Goal: Check status: Check status

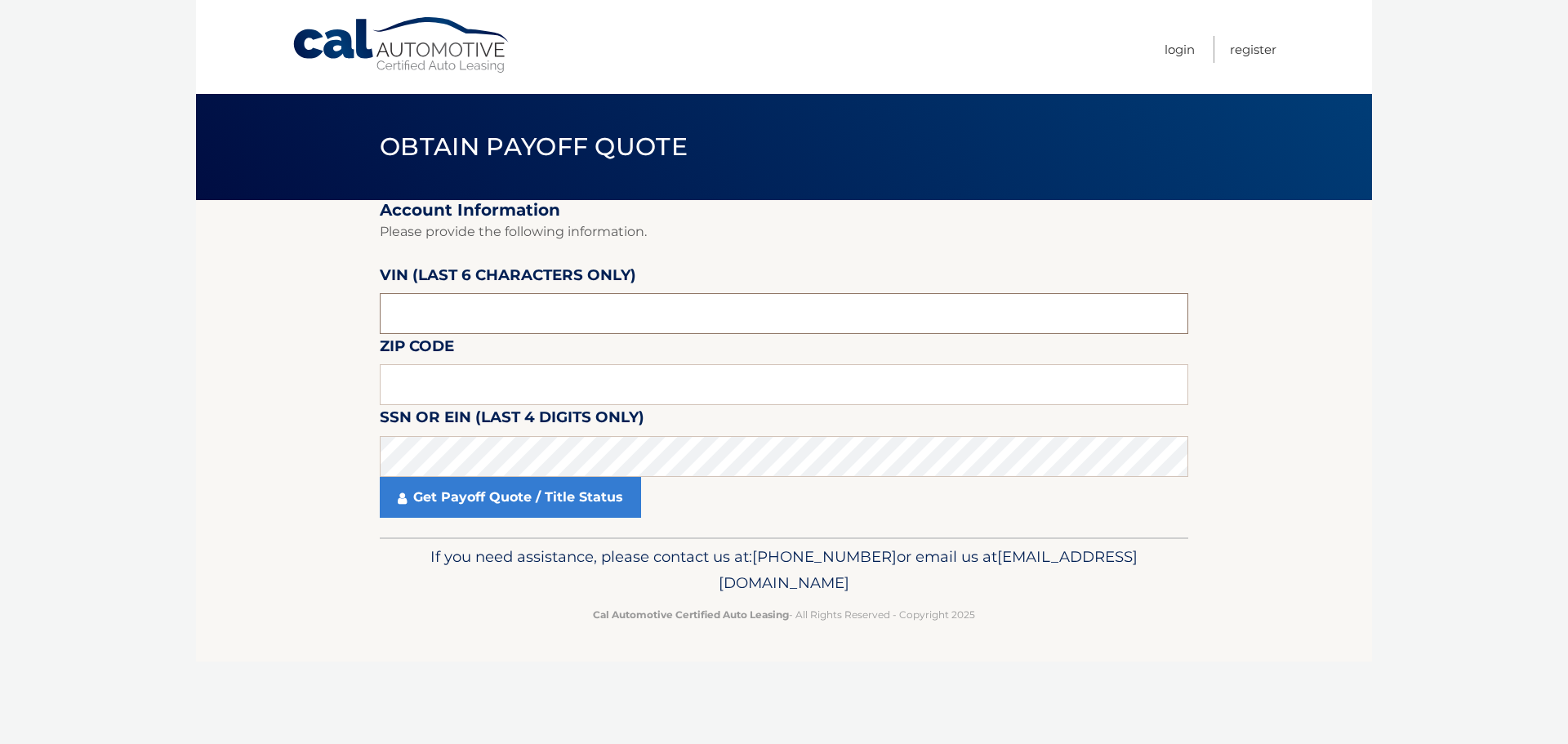
click at [441, 307] on input "text" at bounding box center [784, 313] width 809 height 41
click at [419, 313] on input "text" at bounding box center [784, 313] width 809 height 41
paste input "1C4SJV"
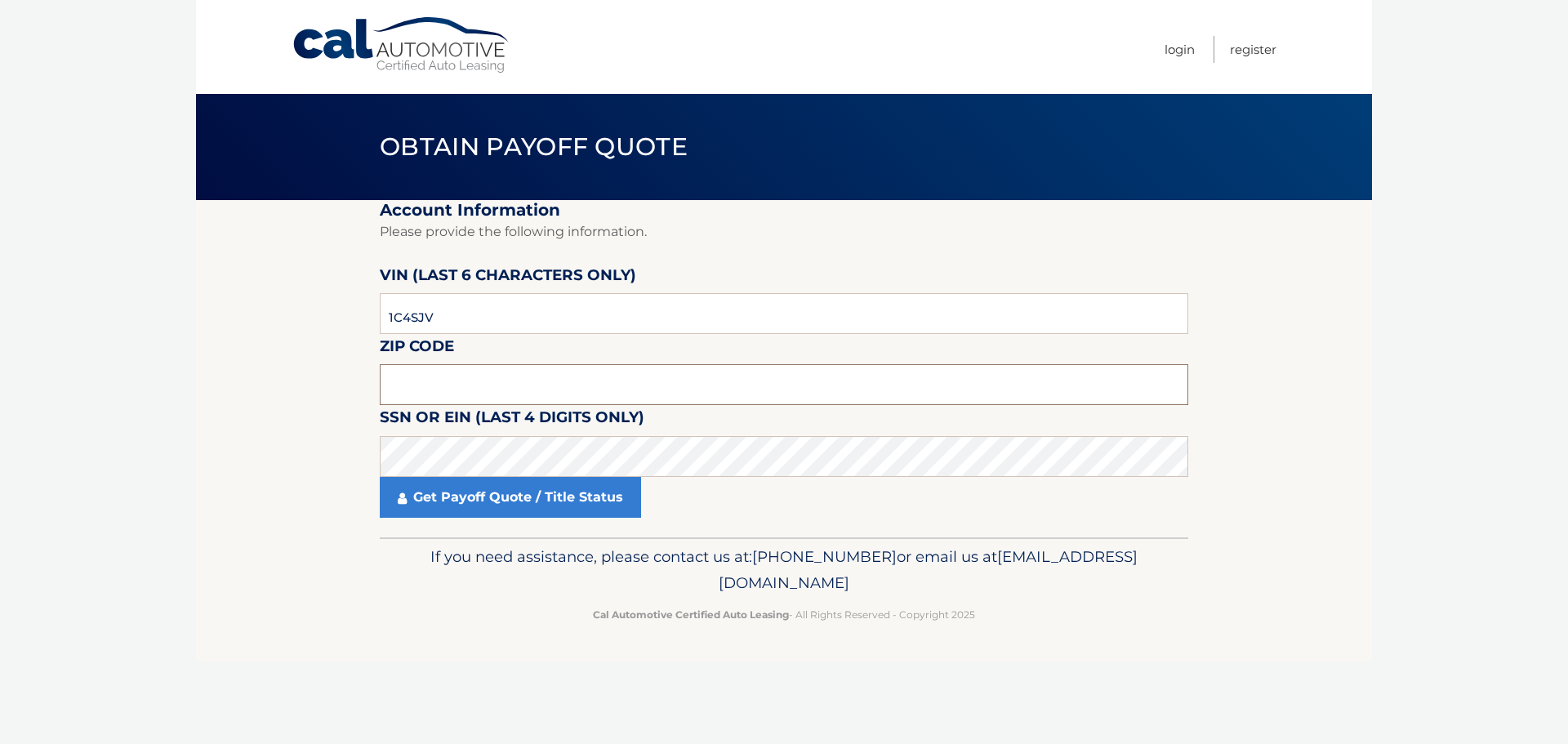
click at [433, 380] on input "text" at bounding box center [784, 384] width 809 height 41
click at [31, 314] on body "Cal Automotive Menu Login Register Obtain Payoff Quote" at bounding box center [784, 372] width 1568 height 744
drag, startPoint x: 414, startPoint y: 319, endPoint x: 332, endPoint y: 311, distance: 82.4
click at [335, 314] on section "Account Information Please provide the following information. VIN (last 6 chara…" at bounding box center [783, 369] width 1176 height 337
drag, startPoint x: 462, startPoint y: 313, endPoint x: 315, endPoint y: 329, distance: 147.9
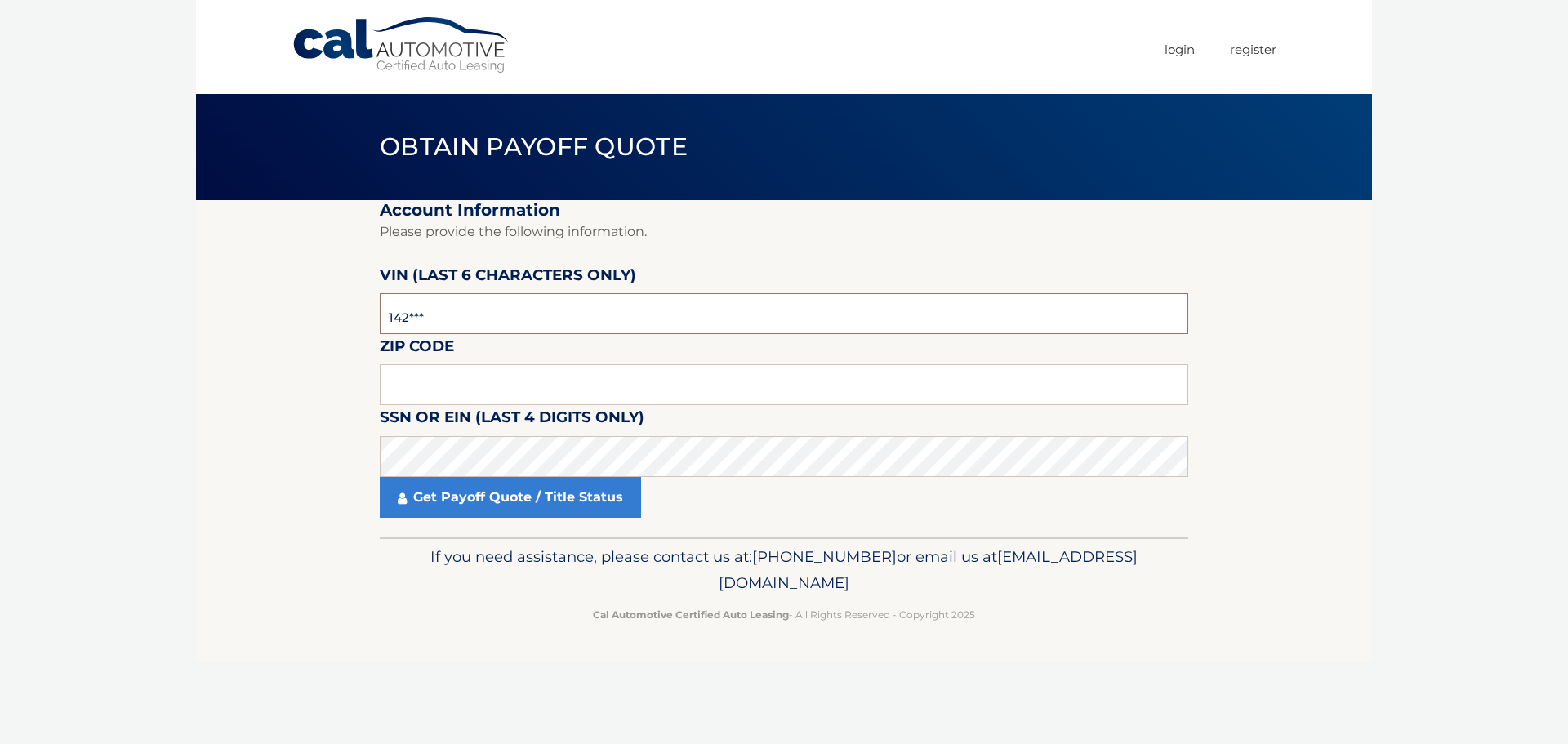
click at [315, 329] on section "Account Information Please provide the following information. VIN (last 6 chara…" at bounding box center [783, 369] width 1176 height 337
type input "142949"
type input "07401"
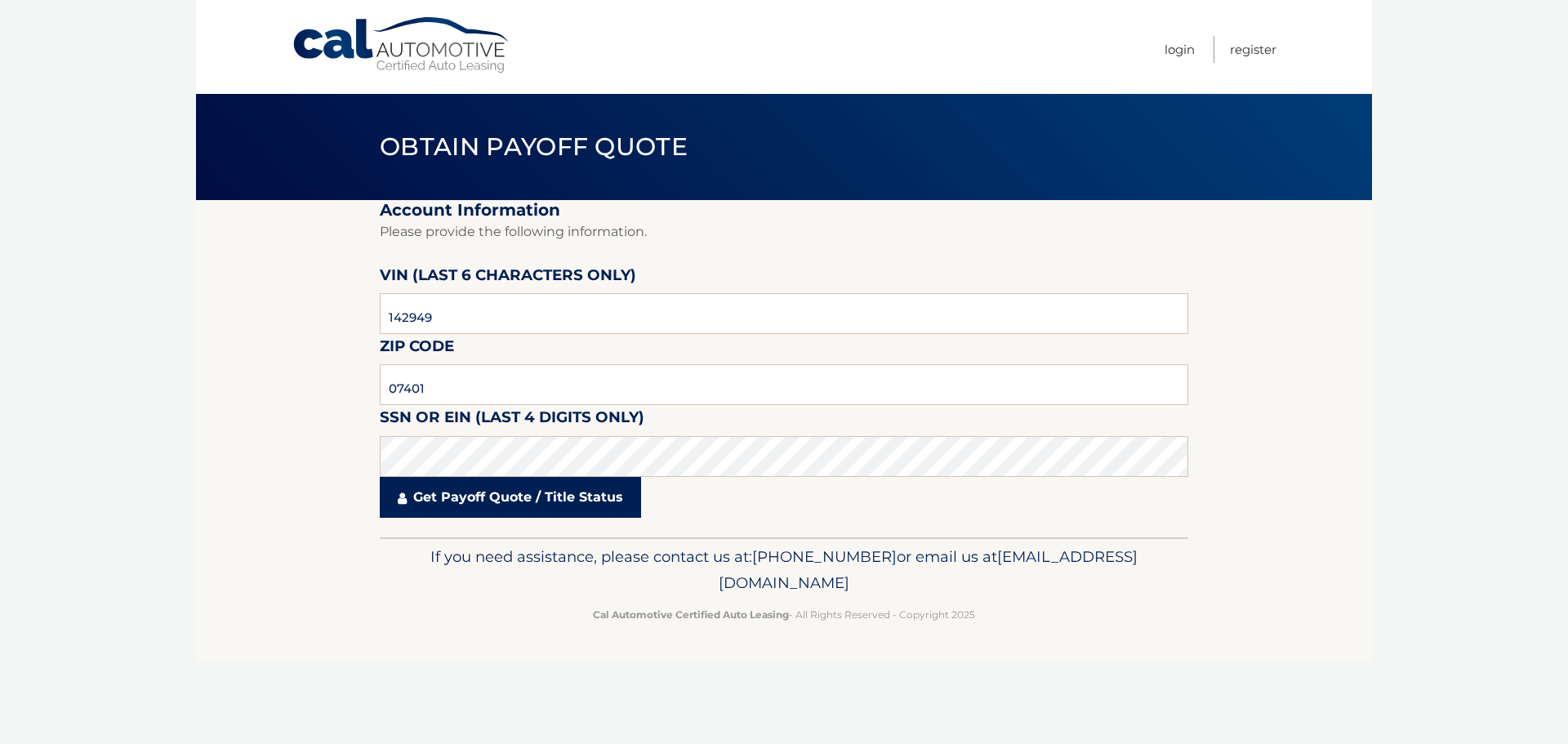
click at [536, 496] on link "Get Payoff Quote / Title Status" at bounding box center [511, 496] width 261 height 41
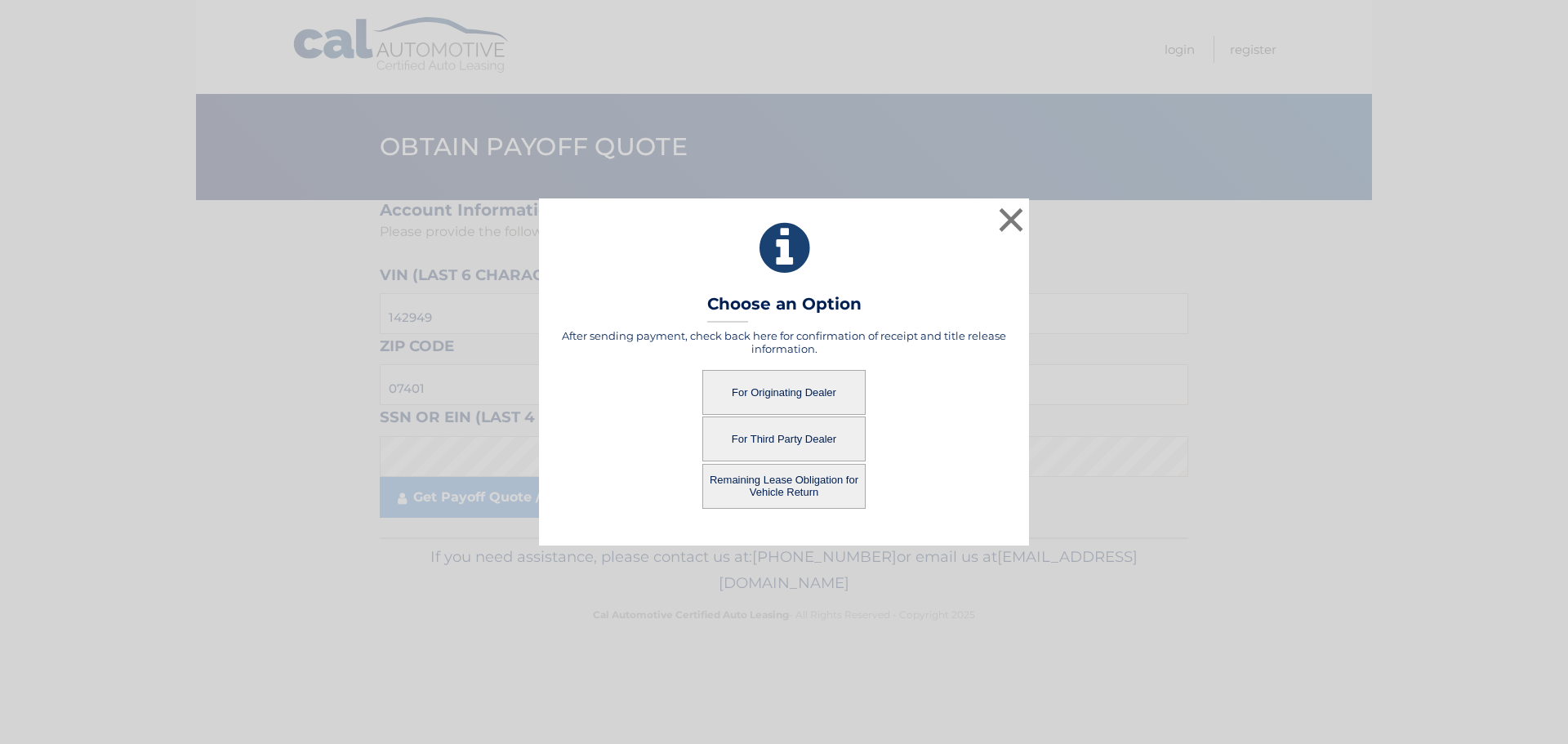
click at [793, 436] on button "For Third Party Dealer" at bounding box center [784, 438] width 164 height 44
click at [754, 434] on button "For Third Party Dealer" at bounding box center [784, 438] width 164 height 44
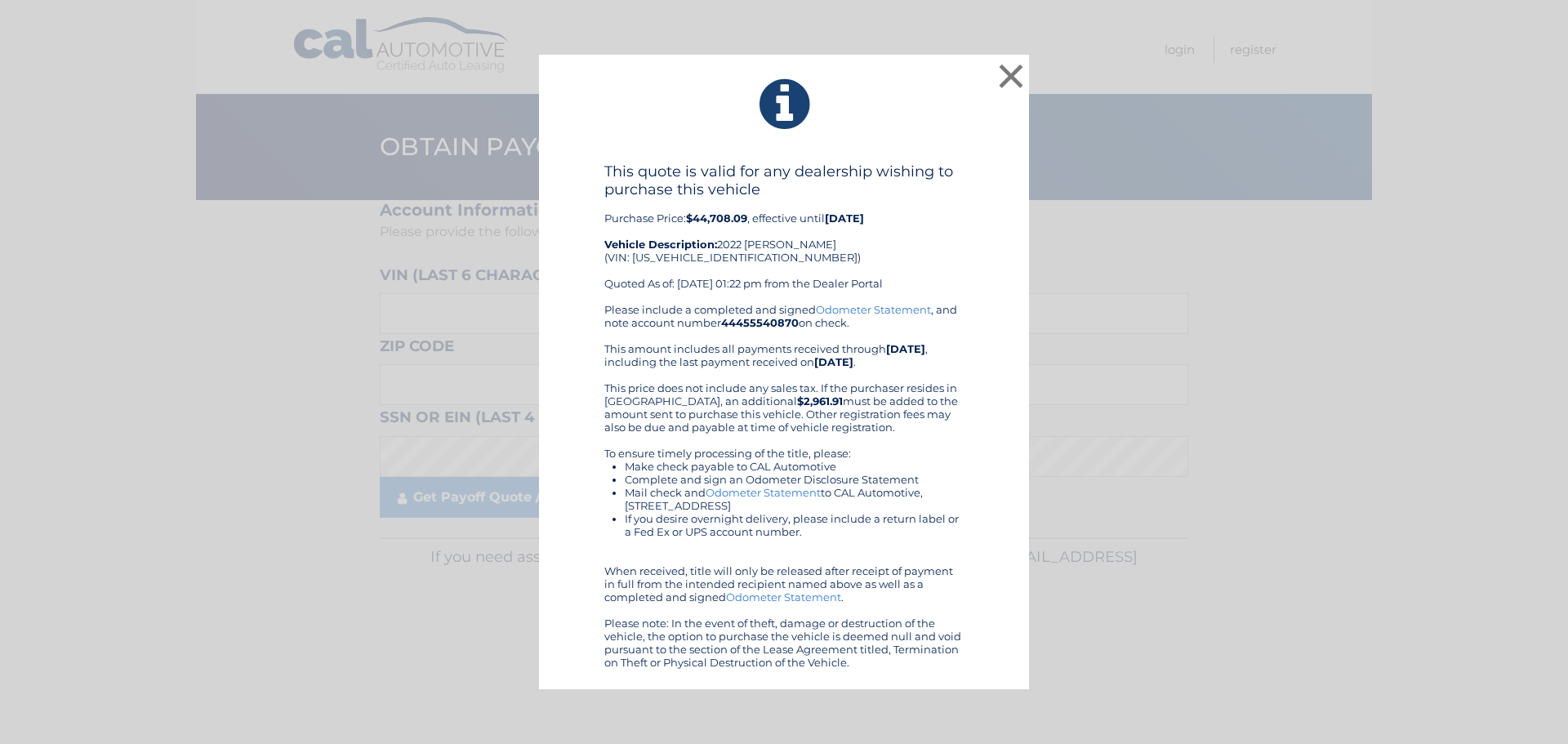
click at [967, 261] on div "This quote is valid for any dealership wishing to purchase this vehicle Purchas…" at bounding box center [783, 415] width 449 height 506
click at [1008, 68] on button "×" at bounding box center [1011, 76] width 33 height 33
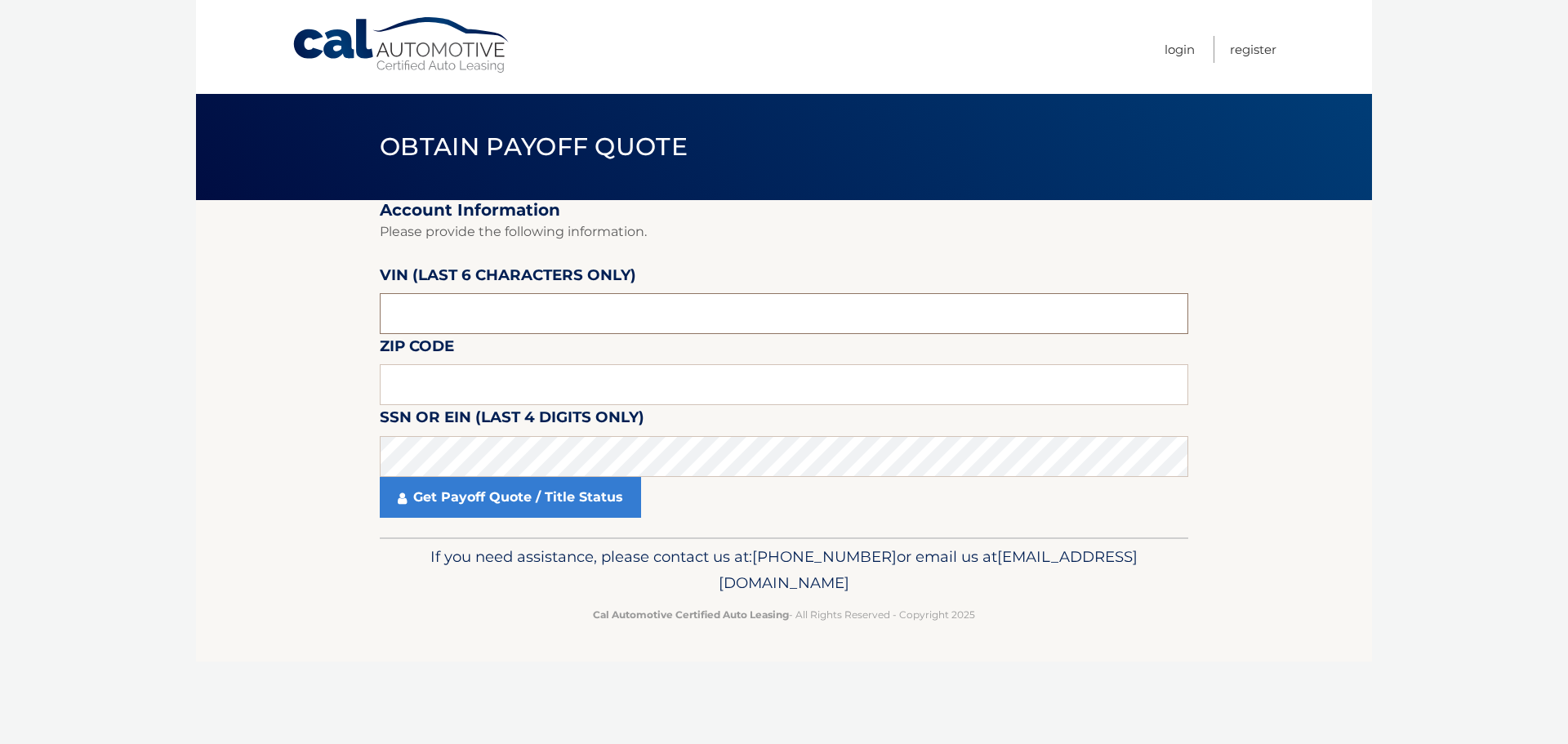
click at [491, 304] on input "text" at bounding box center [784, 313] width 809 height 41
type input "142949"
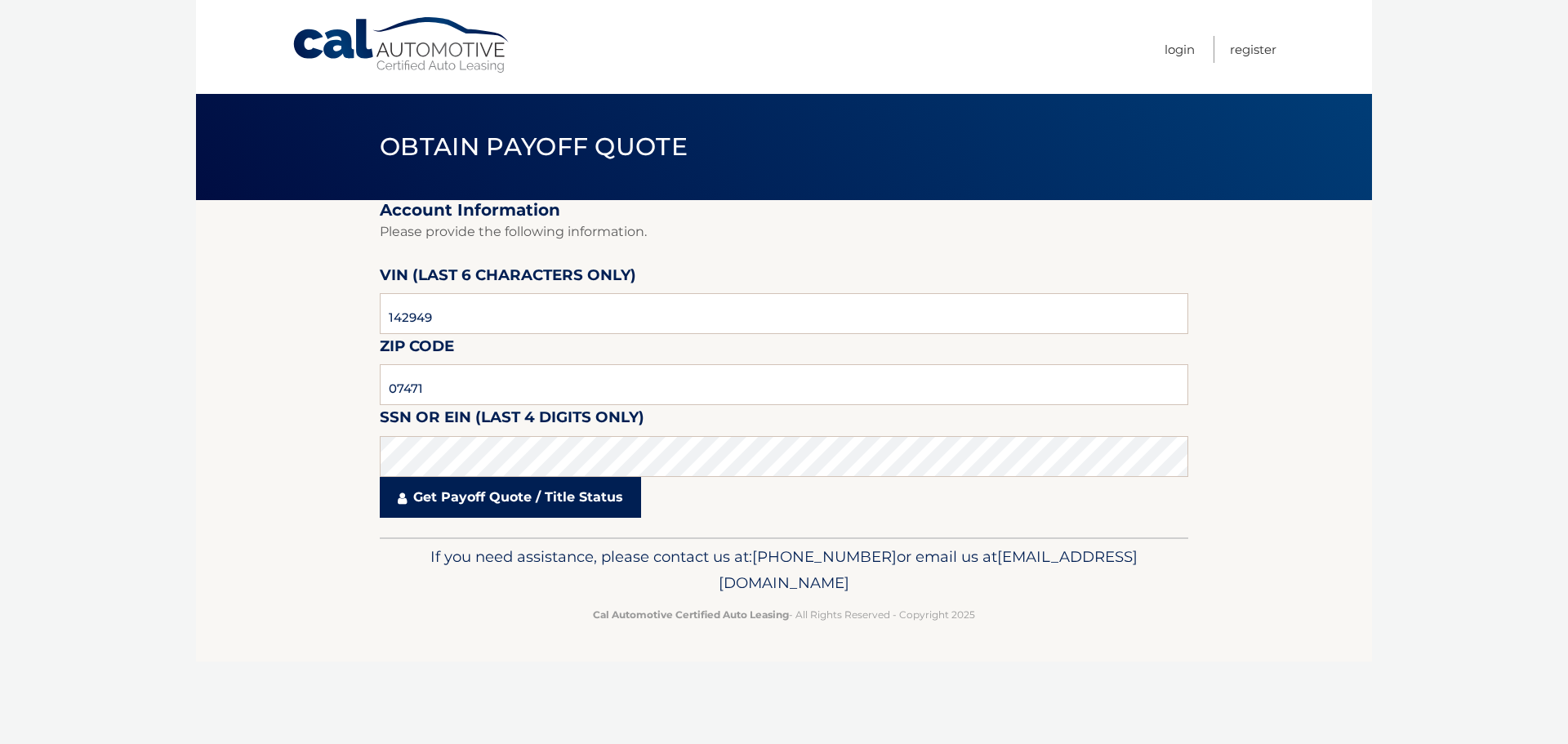
click at [450, 499] on link "Get Payoff Quote / Title Status" at bounding box center [511, 496] width 261 height 41
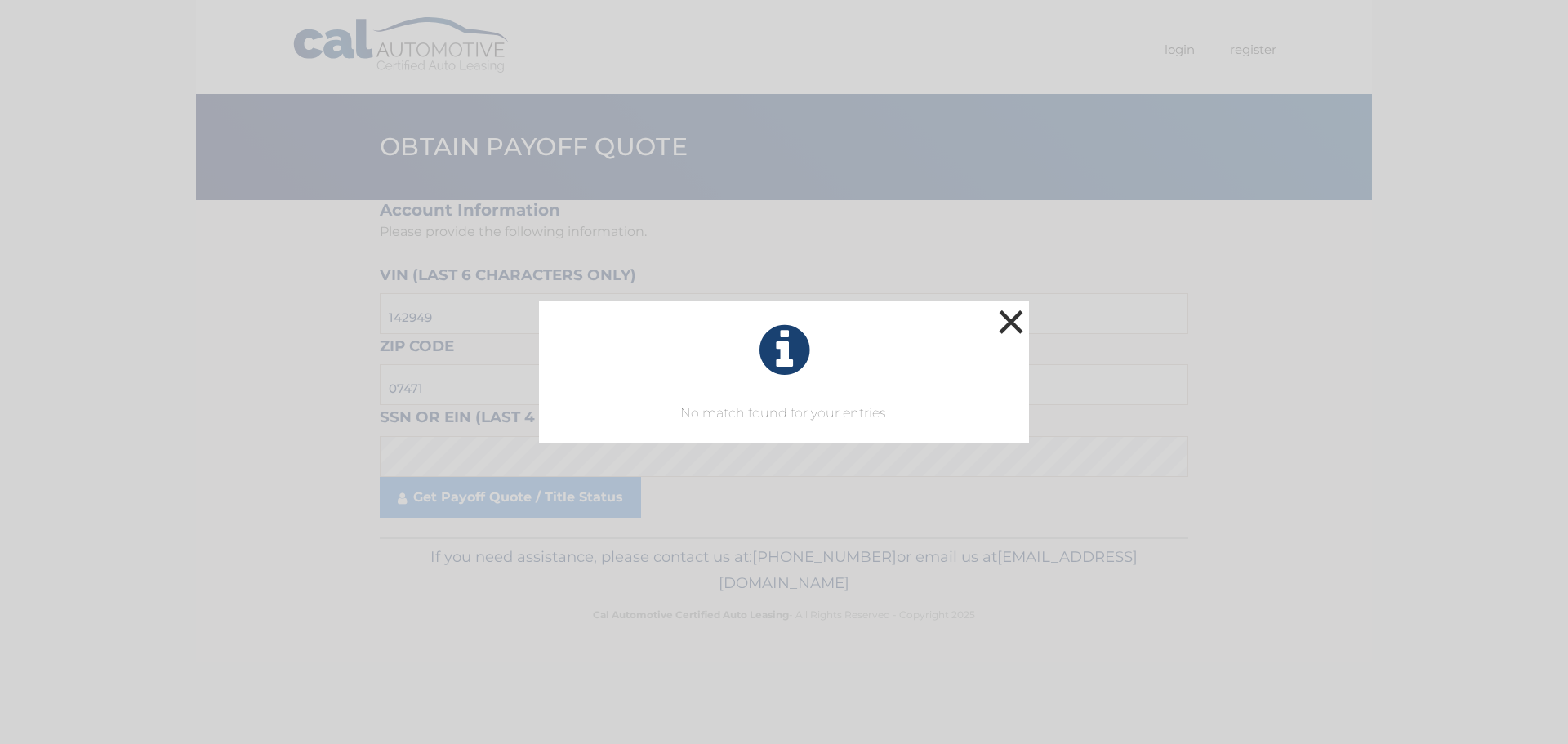
click at [1014, 315] on button "×" at bounding box center [1011, 321] width 33 height 33
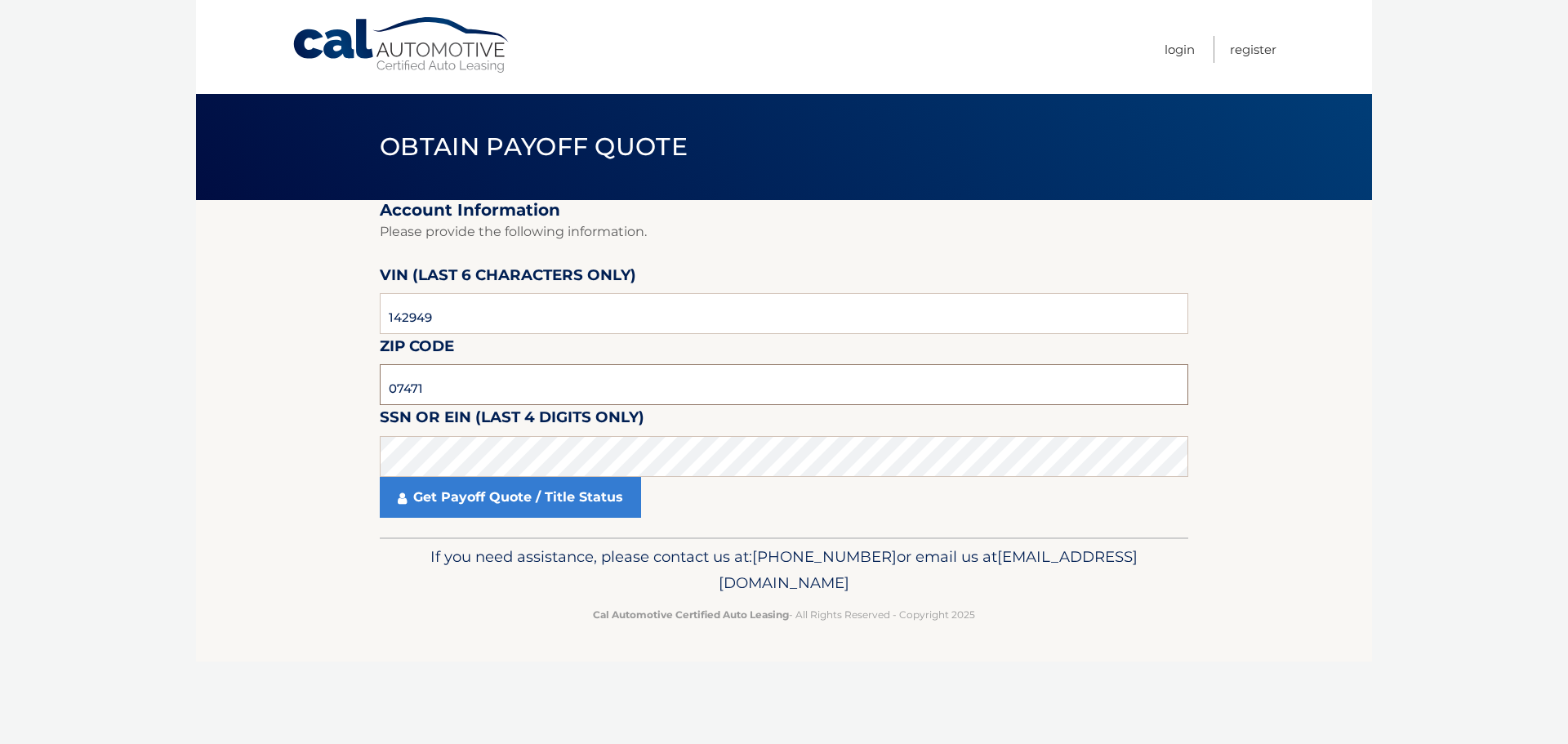
click at [440, 381] on input "07471" at bounding box center [784, 384] width 809 height 41
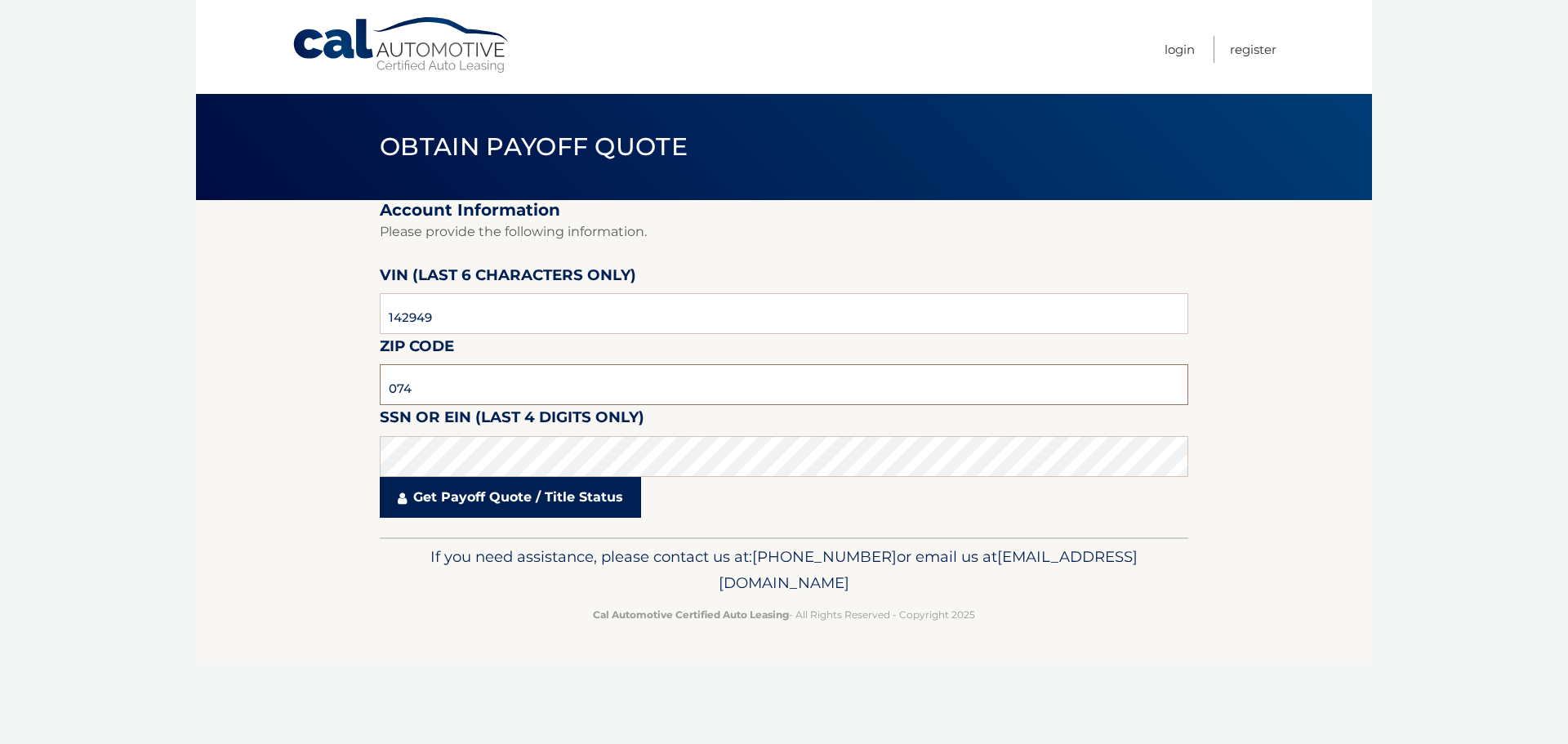
type input "07401"
click at [491, 502] on link "Get Payoff Quote / Title Status" at bounding box center [511, 496] width 261 height 41
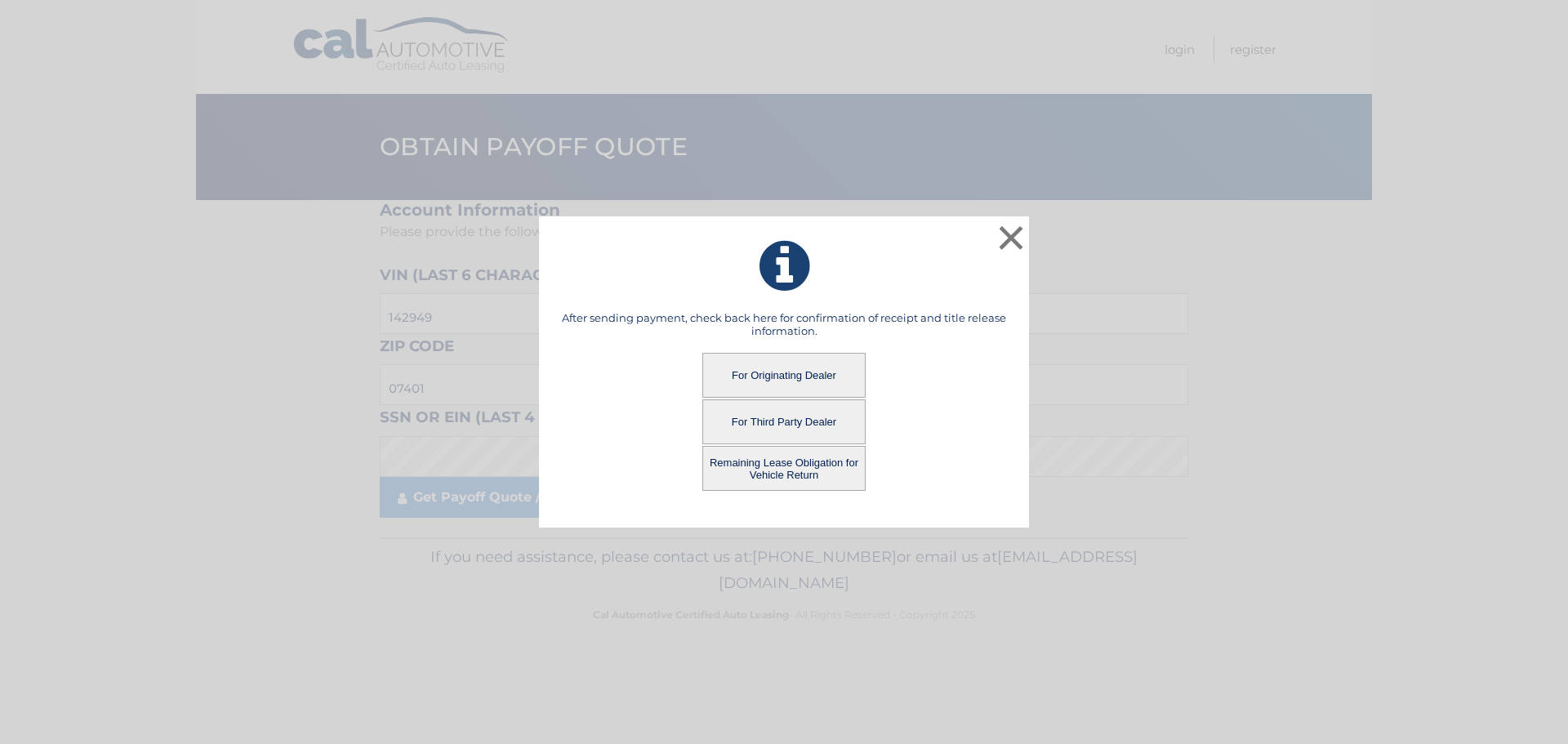
click at [788, 473] on button "Remaining Lease Obligation for Vehicle Return" at bounding box center [784, 467] width 164 height 44
click at [771, 466] on button "Remaining Lease Obligation for Vehicle Return" at bounding box center [784, 467] width 164 height 44
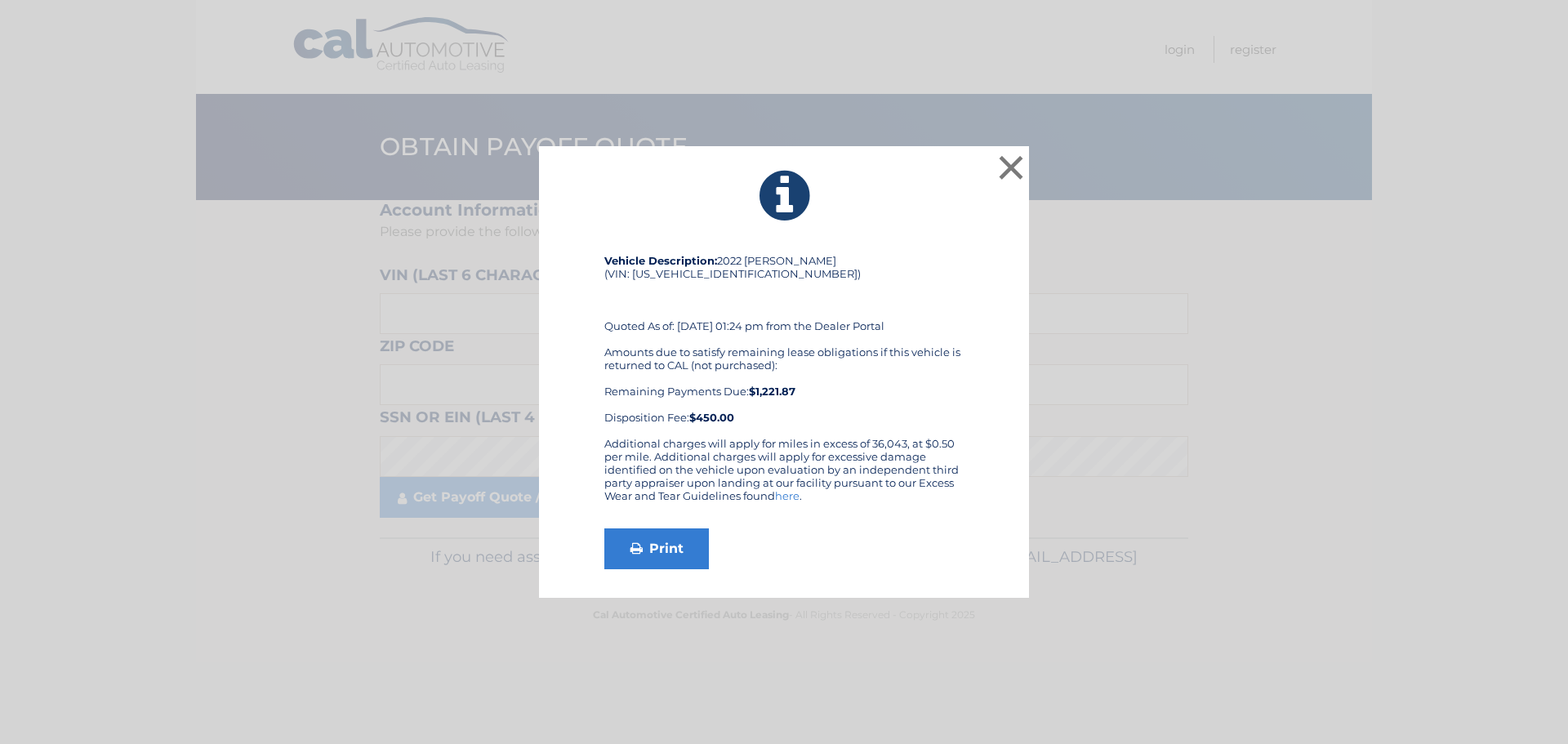
click at [879, 234] on div "× Vehicle Description: 2022 Jeep Wagoneer (VIN: [US_VEHICLE_IDENTIFICATION_NUMB…" at bounding box center [784, 372] width 490 height 452
click at [1011, 160] on button "×" at bounding box center [1011, 167] width 33 height 33
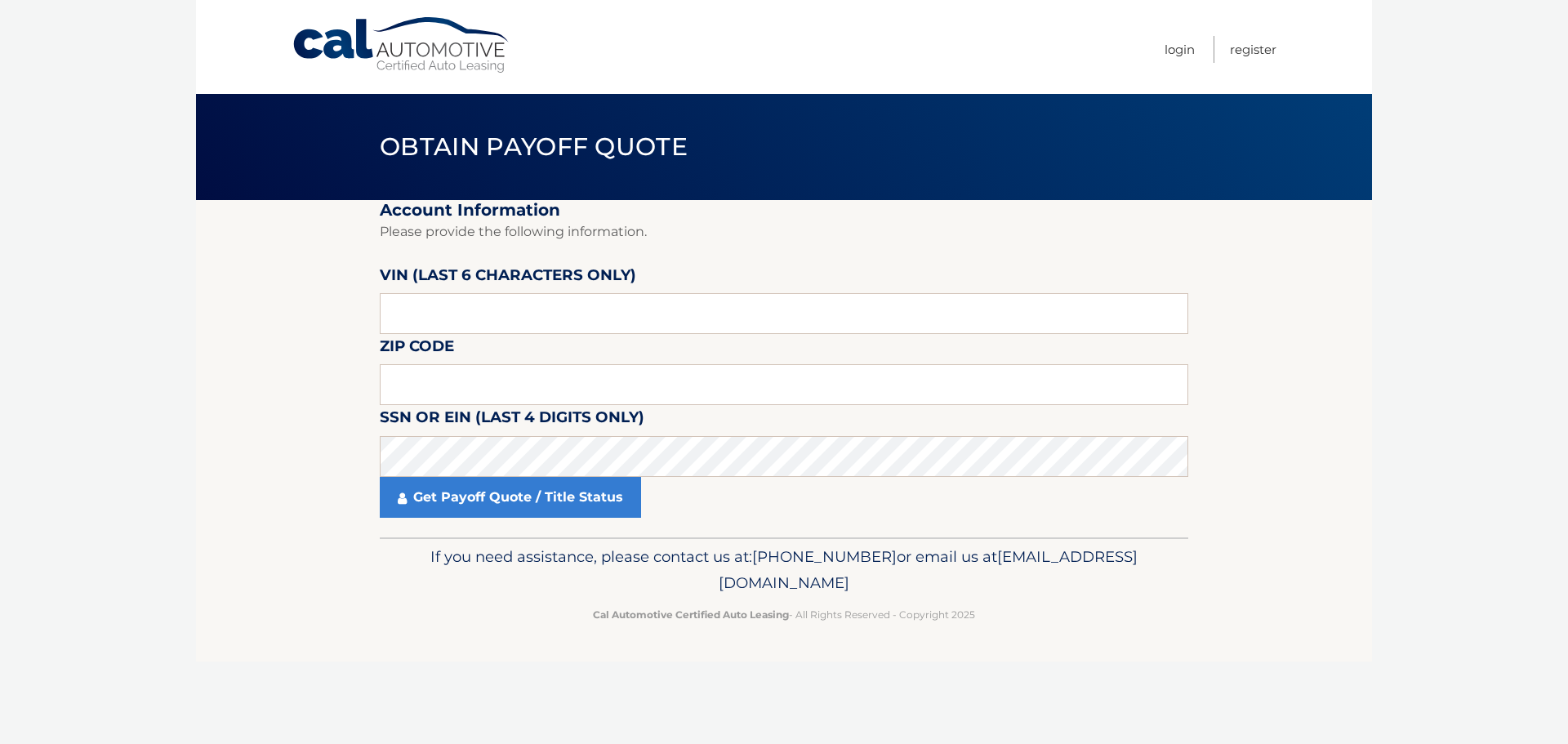
click at [1325, 362] on section "Account Information Please provide the following information. [PERSON_NAME] (la…" at bounding box center [783, 369] width 1176 height 337
